Goal: Transaction & Acquisition: Purchase product/service

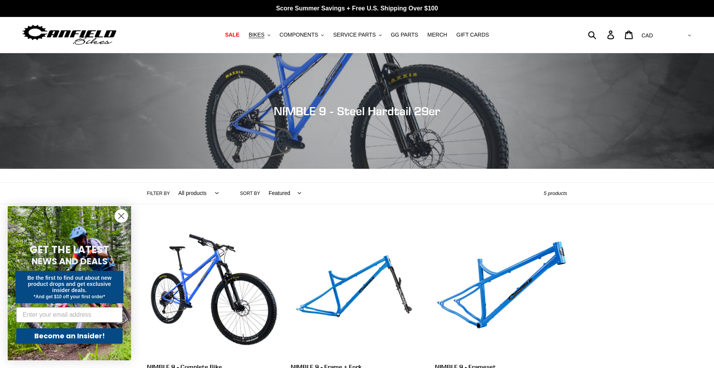
scroll to position [157, 0]
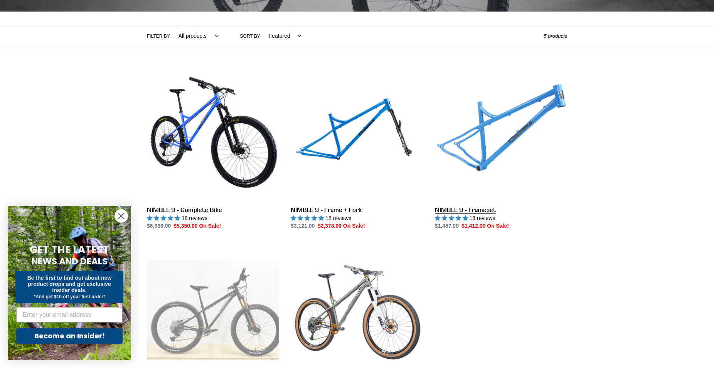
click at [503, 150] on link "NIMBLE 9 - Frameset" at bounding box center [501, 149] width 132 height 162
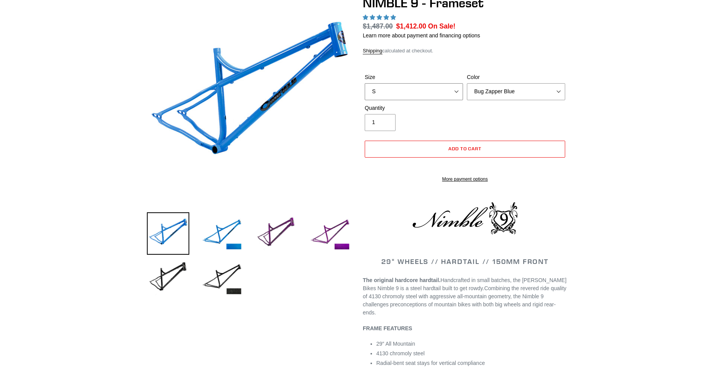
click at [365, 83] on select "S M L XL" at bounding box center [414, 91] width 98 height 17
select select "highest-rating"
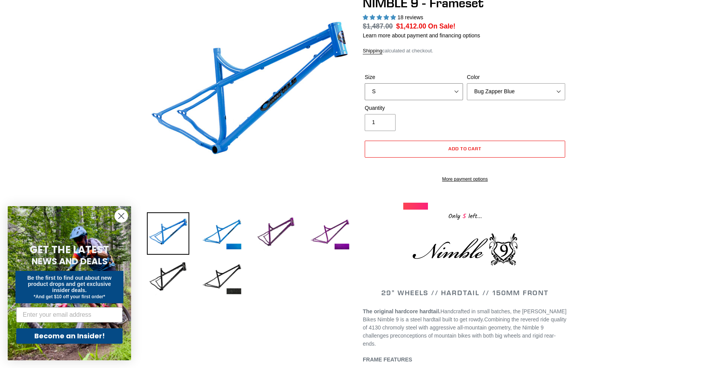
select select "L"
click option "L" at bounding box center [0, 0] width 0 height 0
